Goal: Check status: Verify the current state of an ongoing process or item

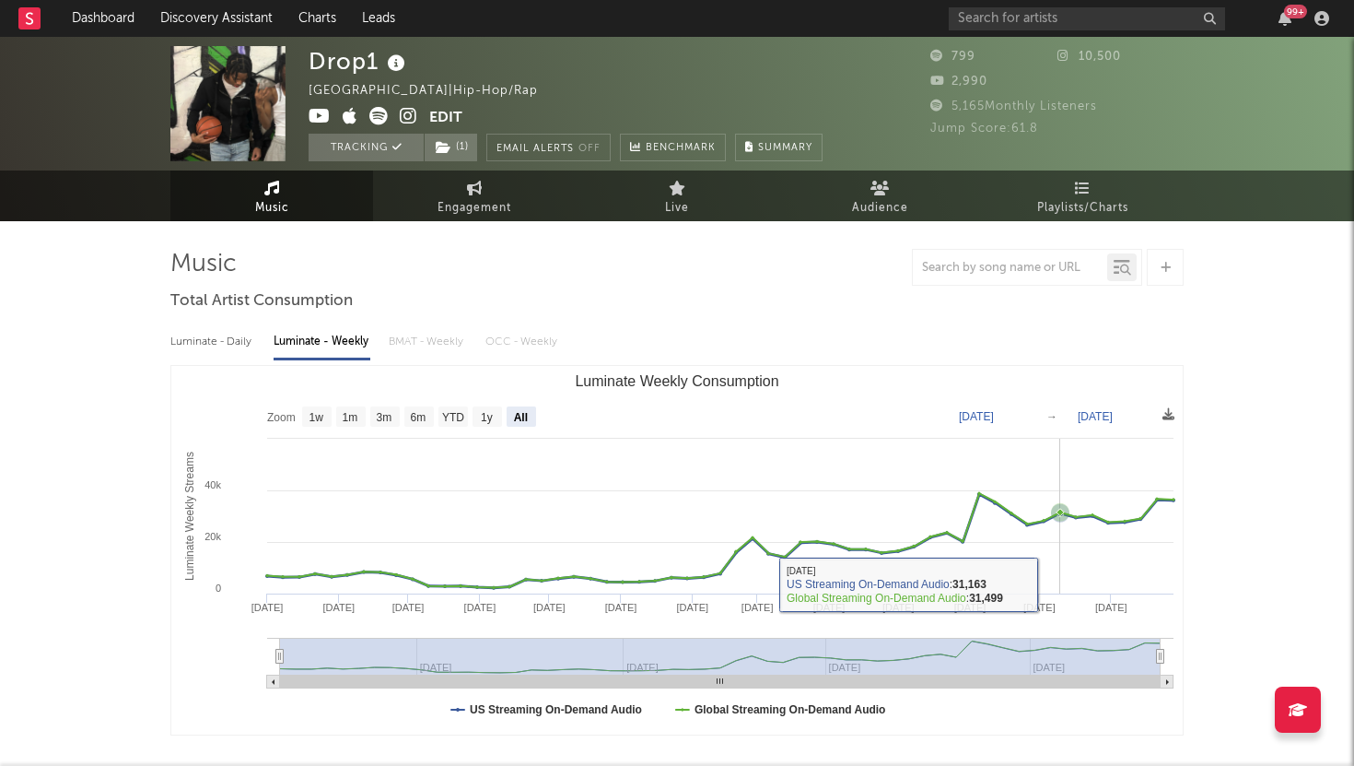
select select "All"
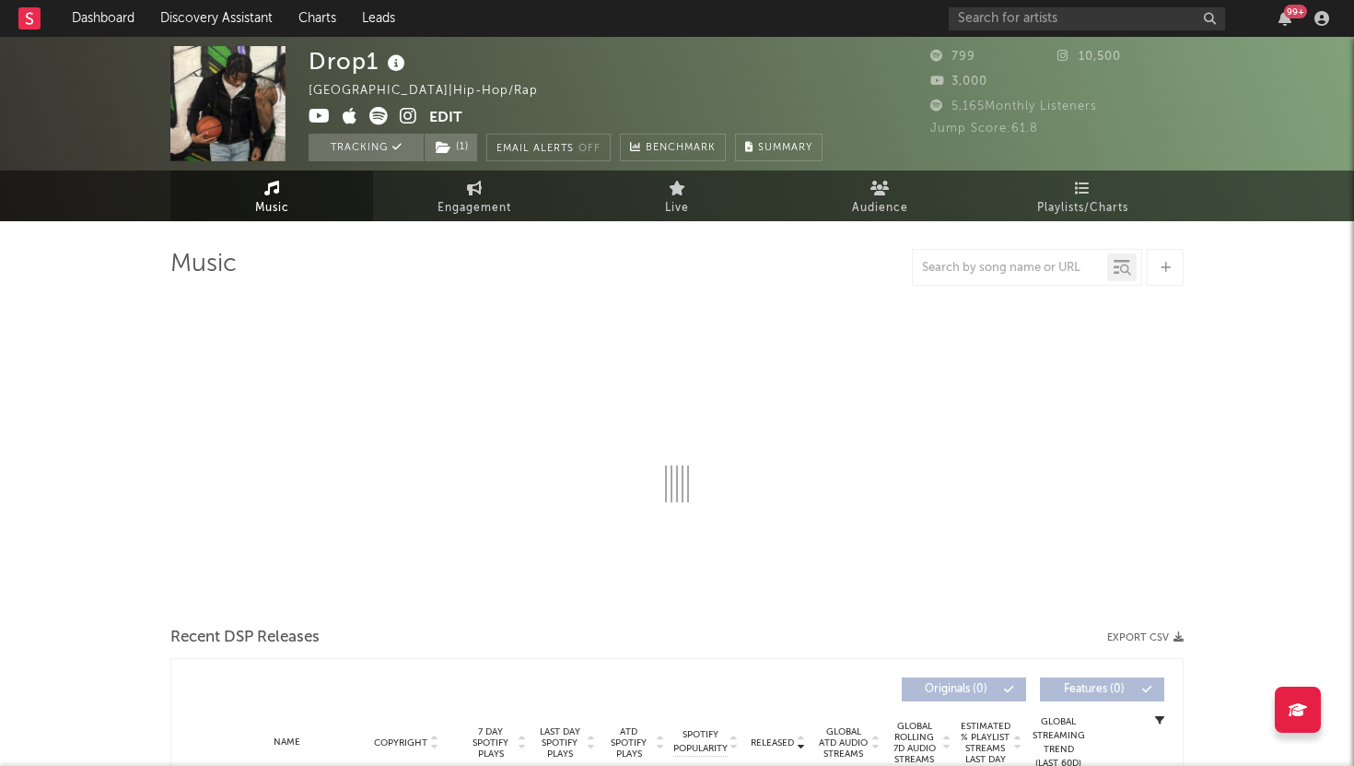
select select "1w"
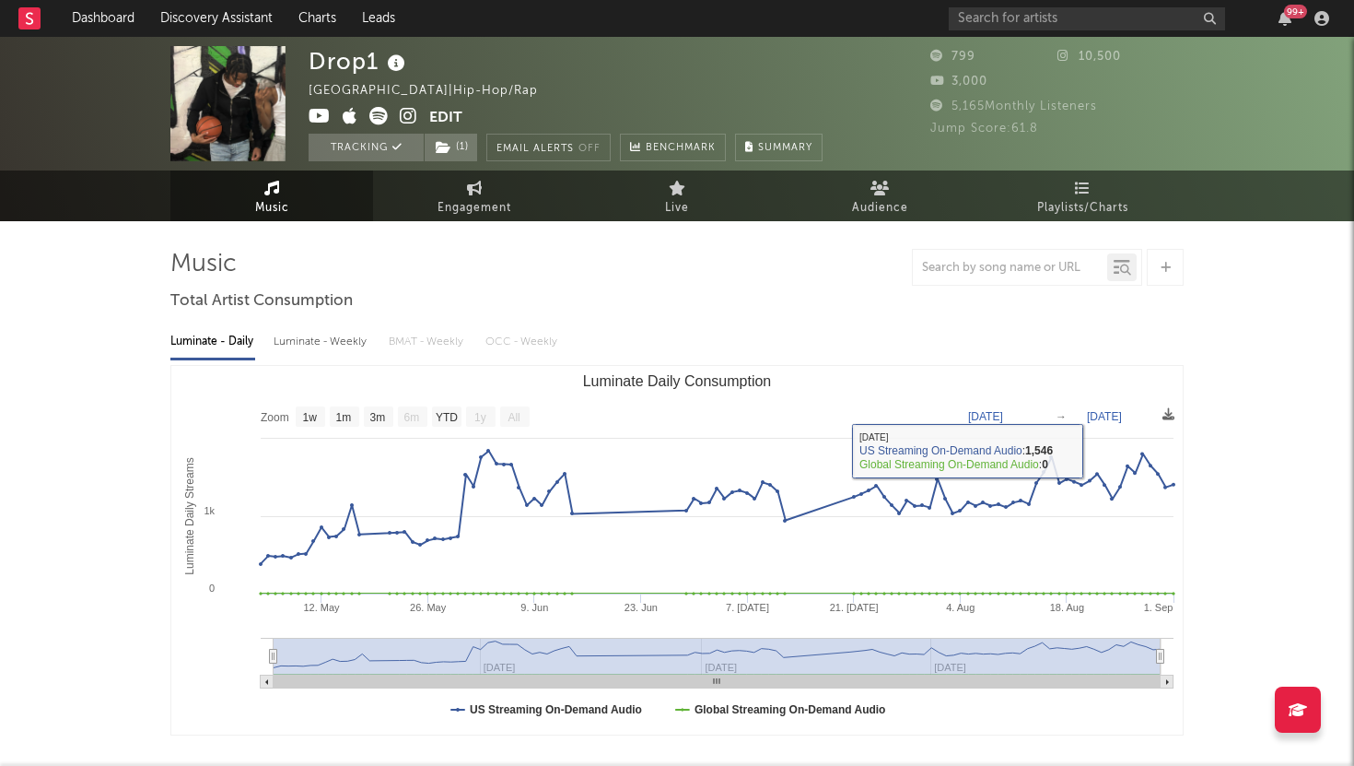
click at [305, 337] on div "Luminate - Weekly" at bounding box center [322, 341] width 97 height 31
select select "6m"
